Goal: Check status: Check status

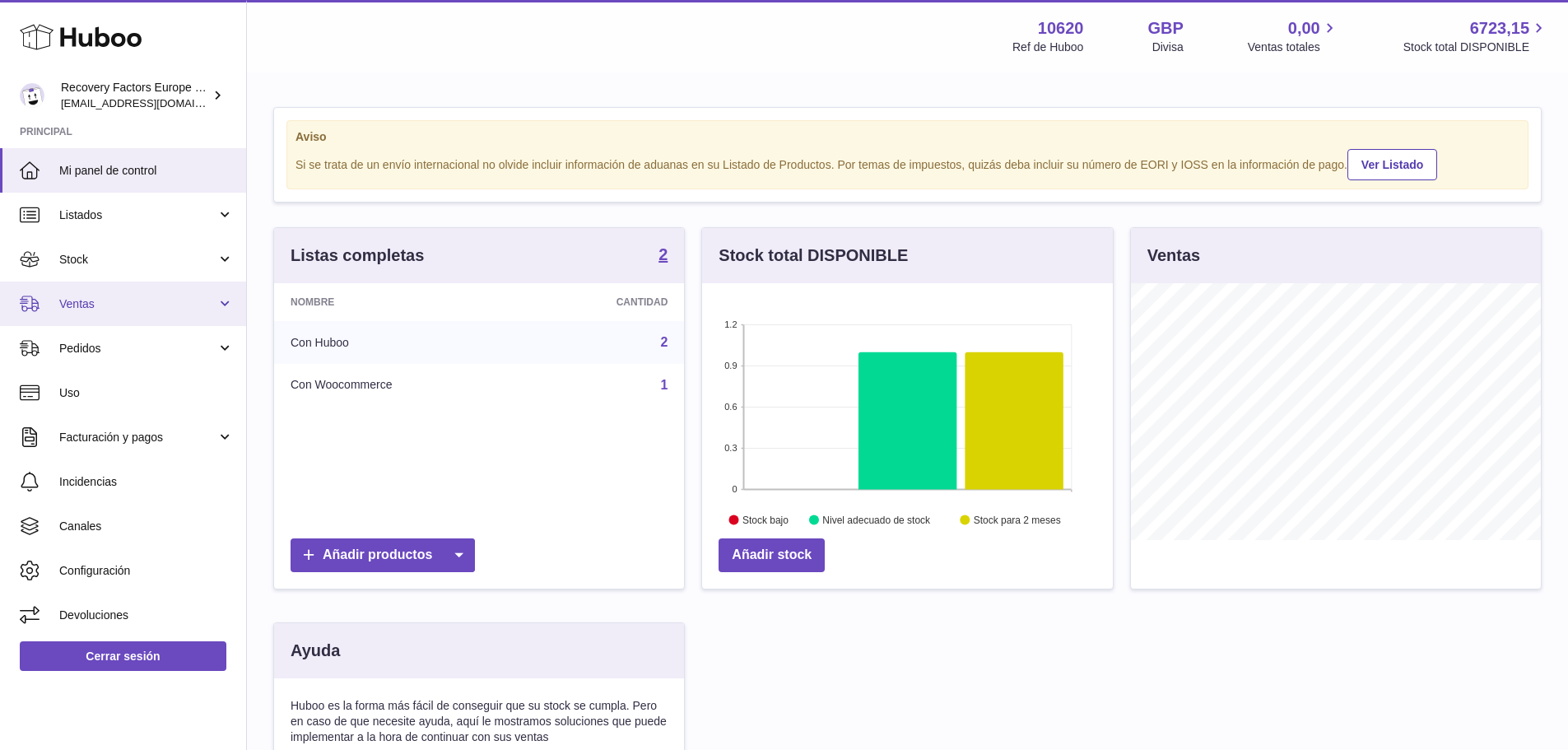
scroll to position [257, 410]
click at [90, 307] on span "Ventas" at bounding box center [138, 303] width 157 height 15
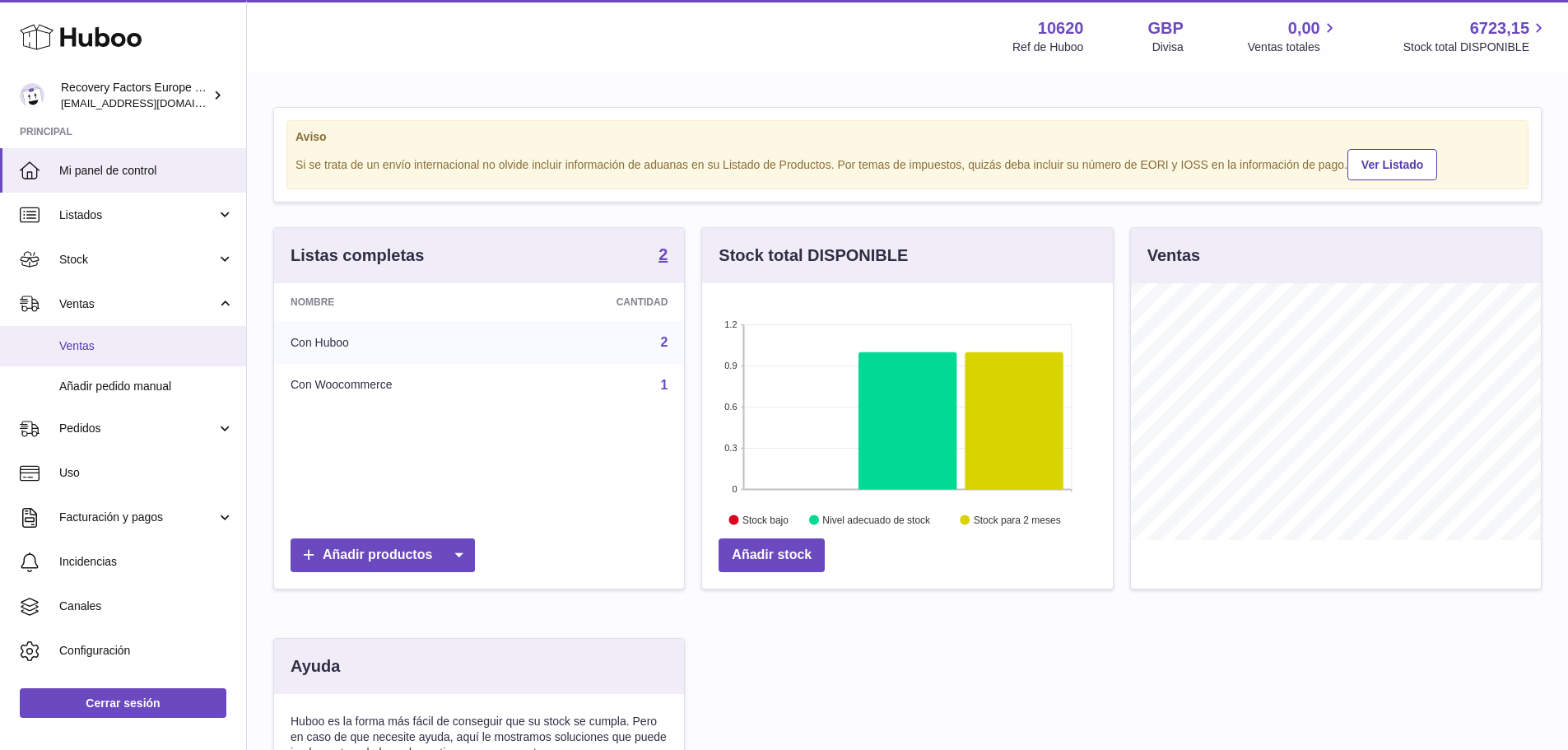
click at [89, 344] on span "Ventas" at bounding box center [146, 346] width 174 height 15
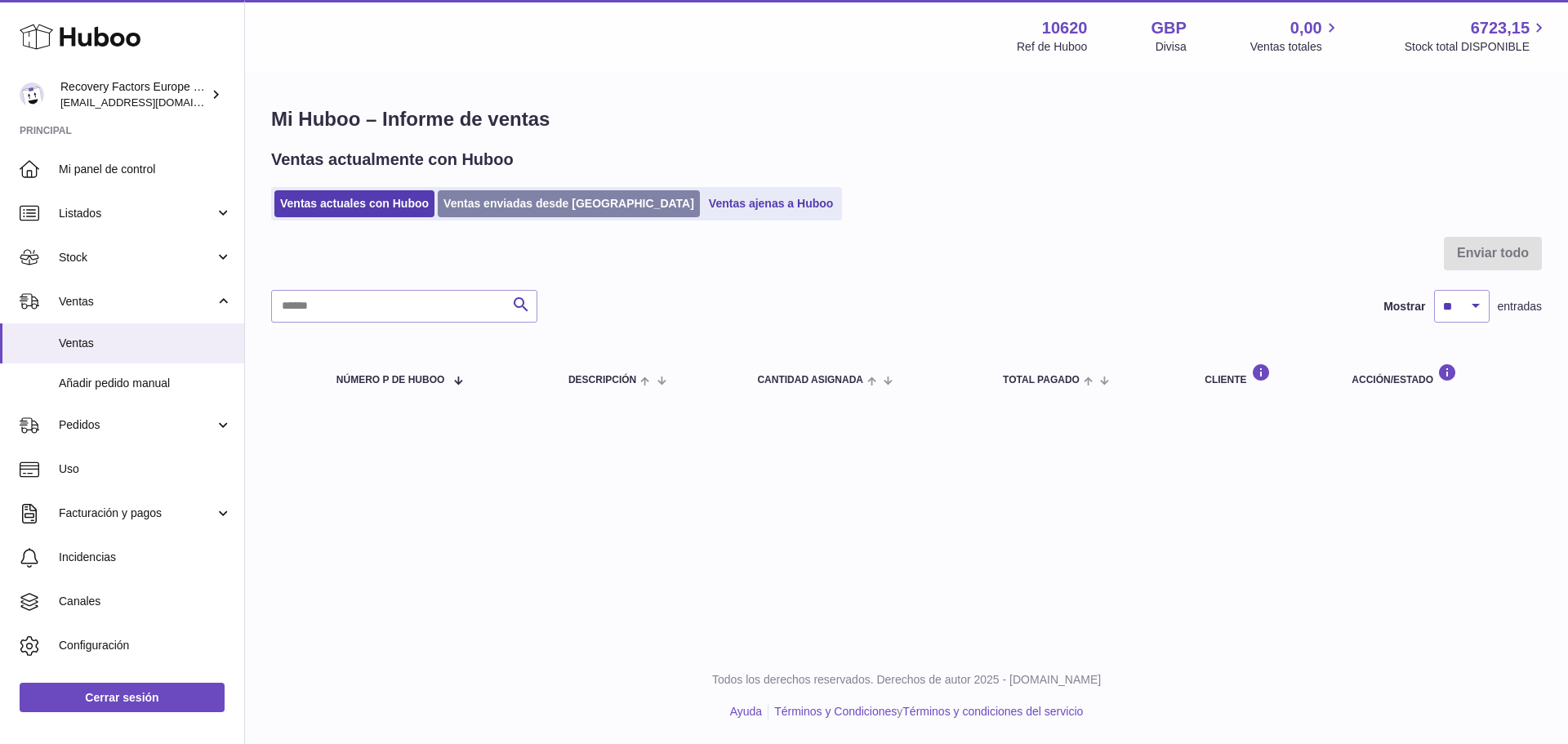
click at [501, 205] on link "Ventas enviadas desde [GEOGRAPHIC_DATA]" at bounding box center [569, 204] width 262 height 27
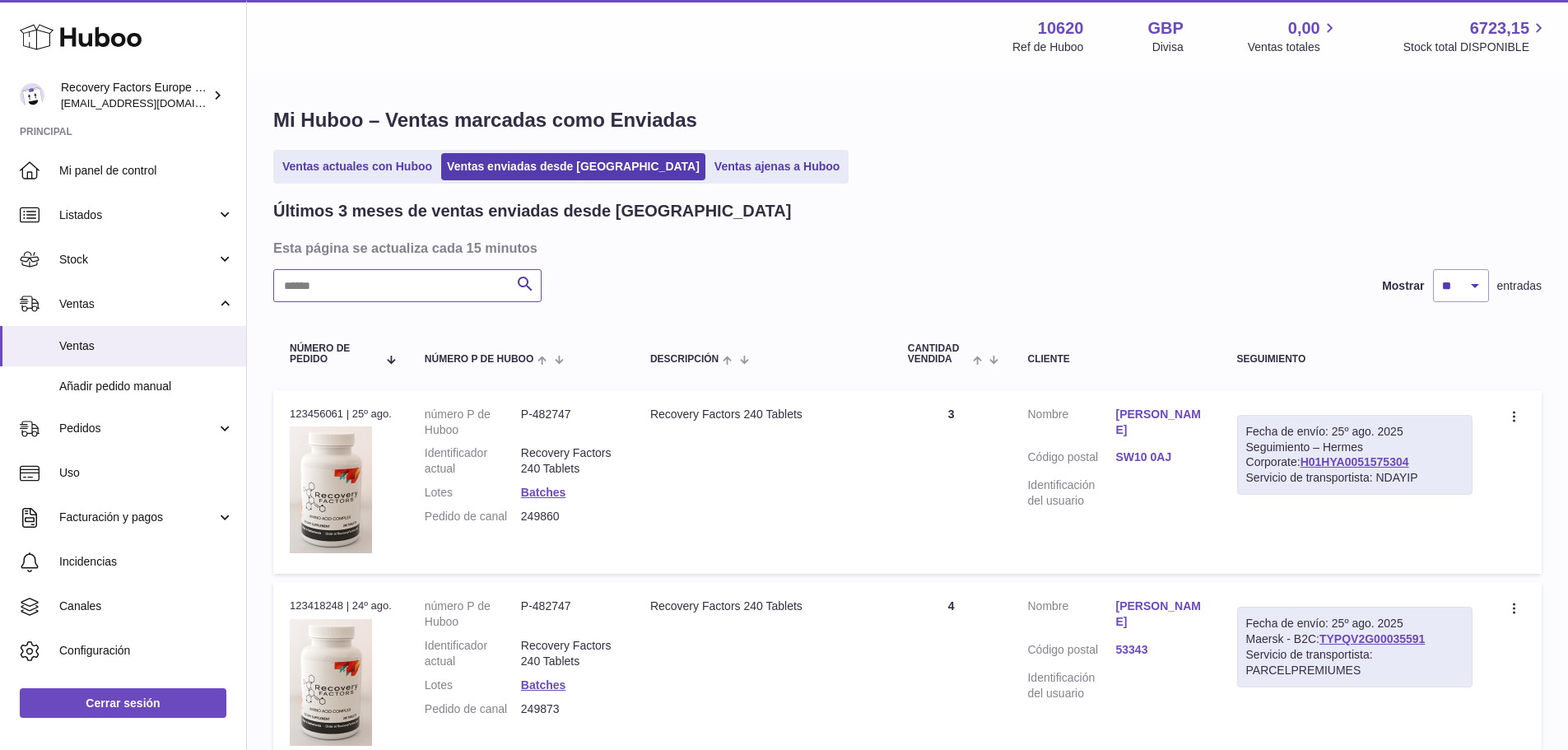
click at [435, 282] on input "text" at bounding box center [407, 285] width 268 height 32
paste input "*********"
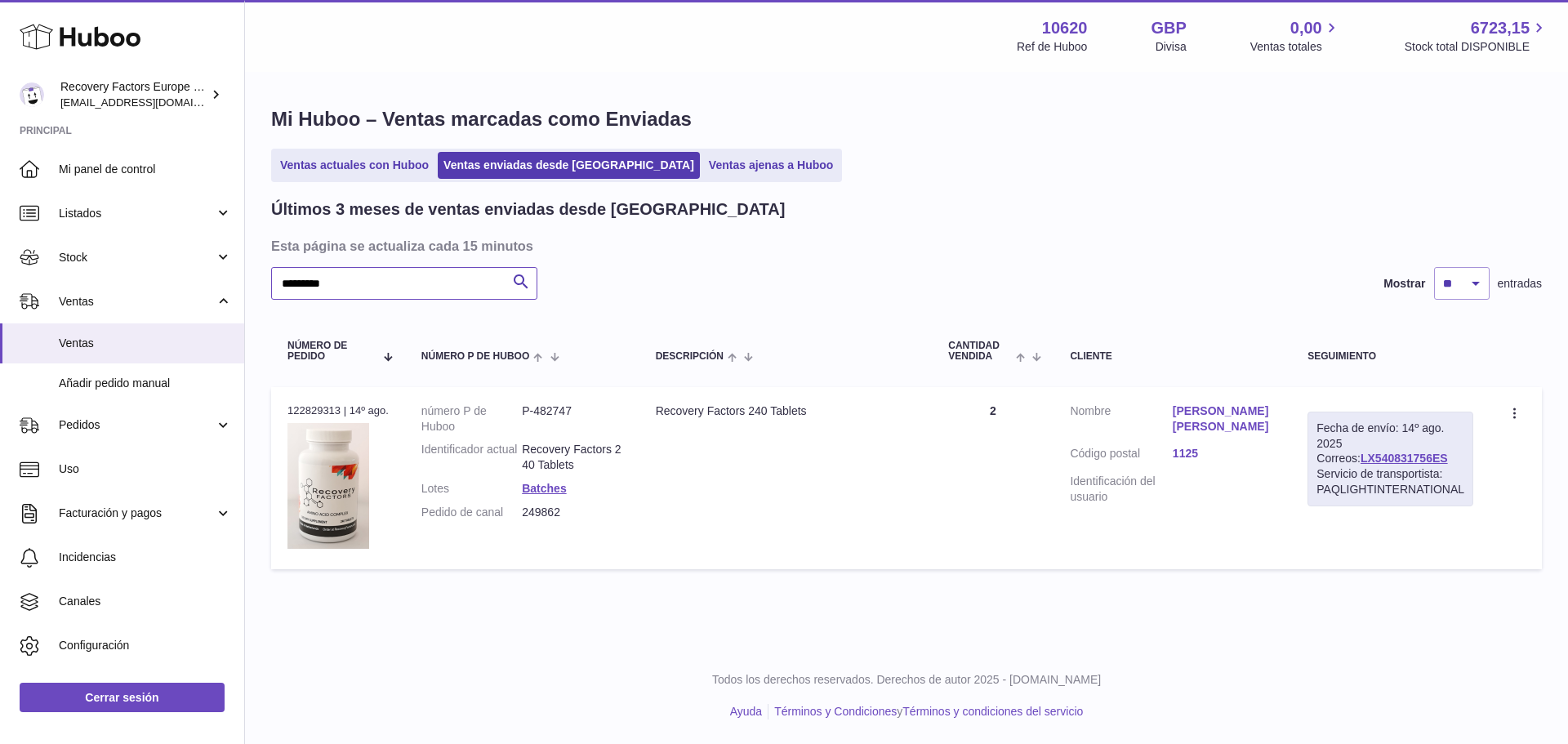
type input "*********"
drag, startPoint x: 1469, startPoint y: 457, endPoint x: 1375, endPoint y: 457, distance: 94.0
click at [1375, 457] on div "Fecha de envío: 14º ago. 2025 Correos: LX540831756ES Servicio de transportista:…" at bounding box center [1390, 459] width 166 height 95
copy link "LX540831756ES"
click at [1195, 418] on link "[PERSON_NAME] [PERSON_NAME]" at bounding box center [1224, 419] width 102 height 31
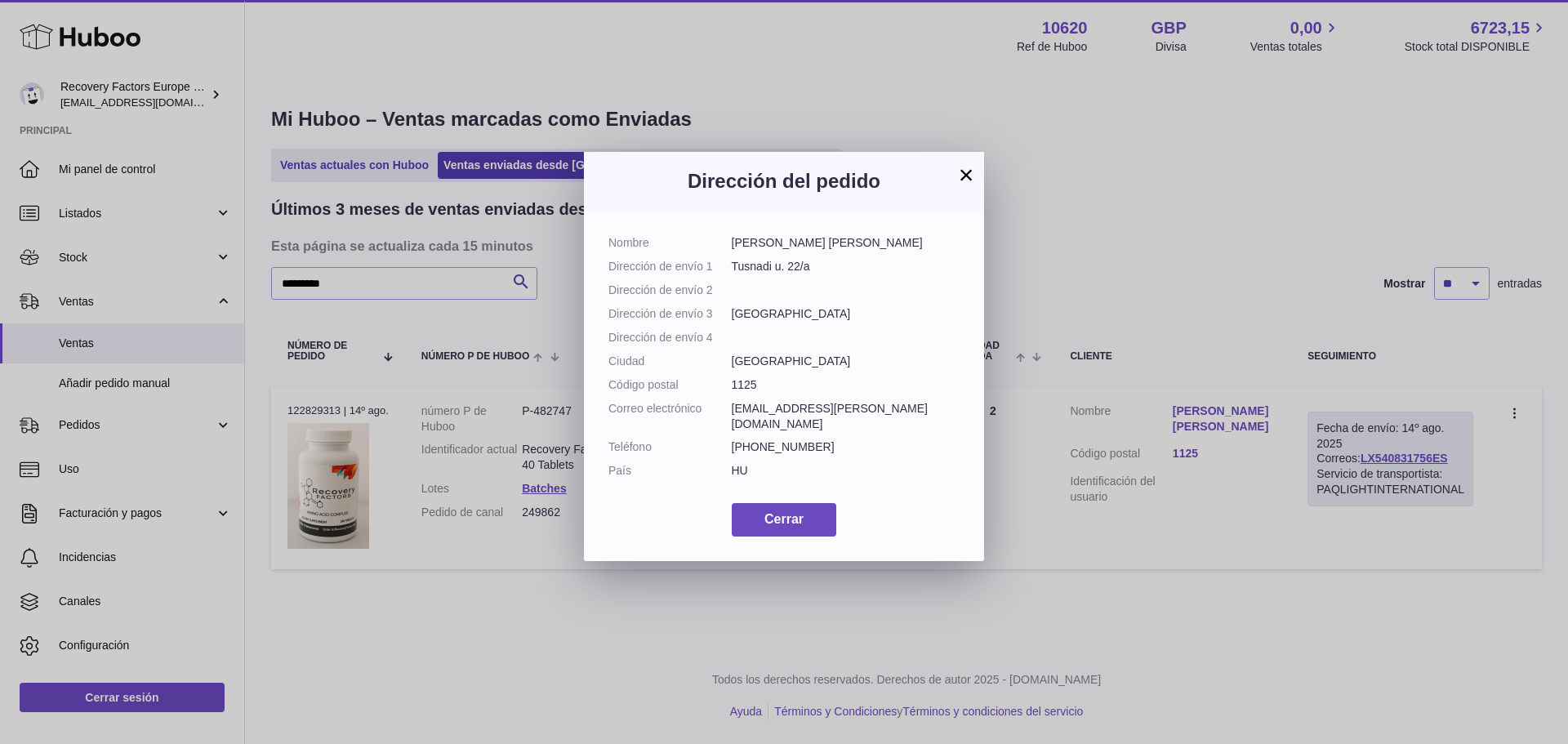
click at [971, 169] on button "×" at bounding box center [966, 175] width 20 height 20
